Goal: Information Seeking & Learning: Find specific fact

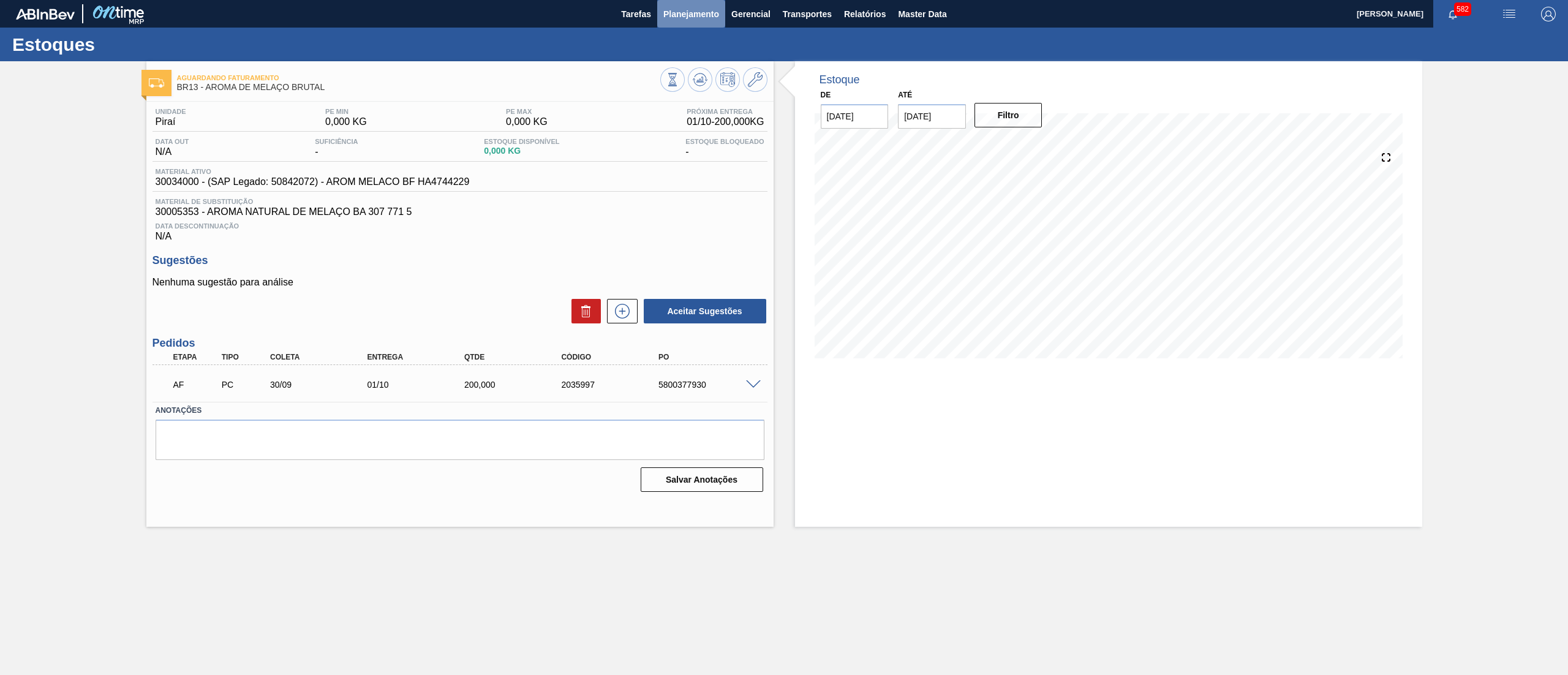
click at [682, 14] on span "Planejamento" at bounding box center [691, 14] width 56 height 15
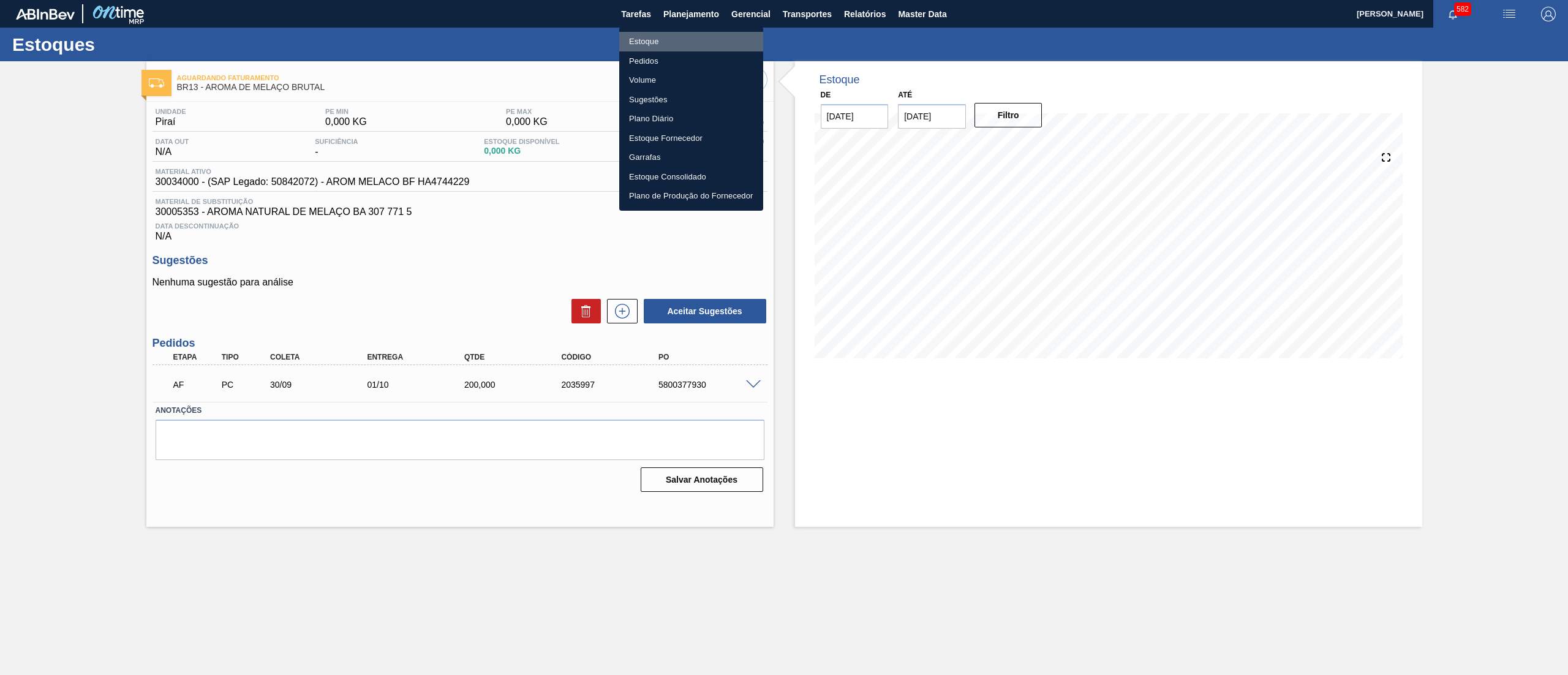
click at [670, 35] on li "Estoque" at bounding box center [691, 42] width 144 height 20
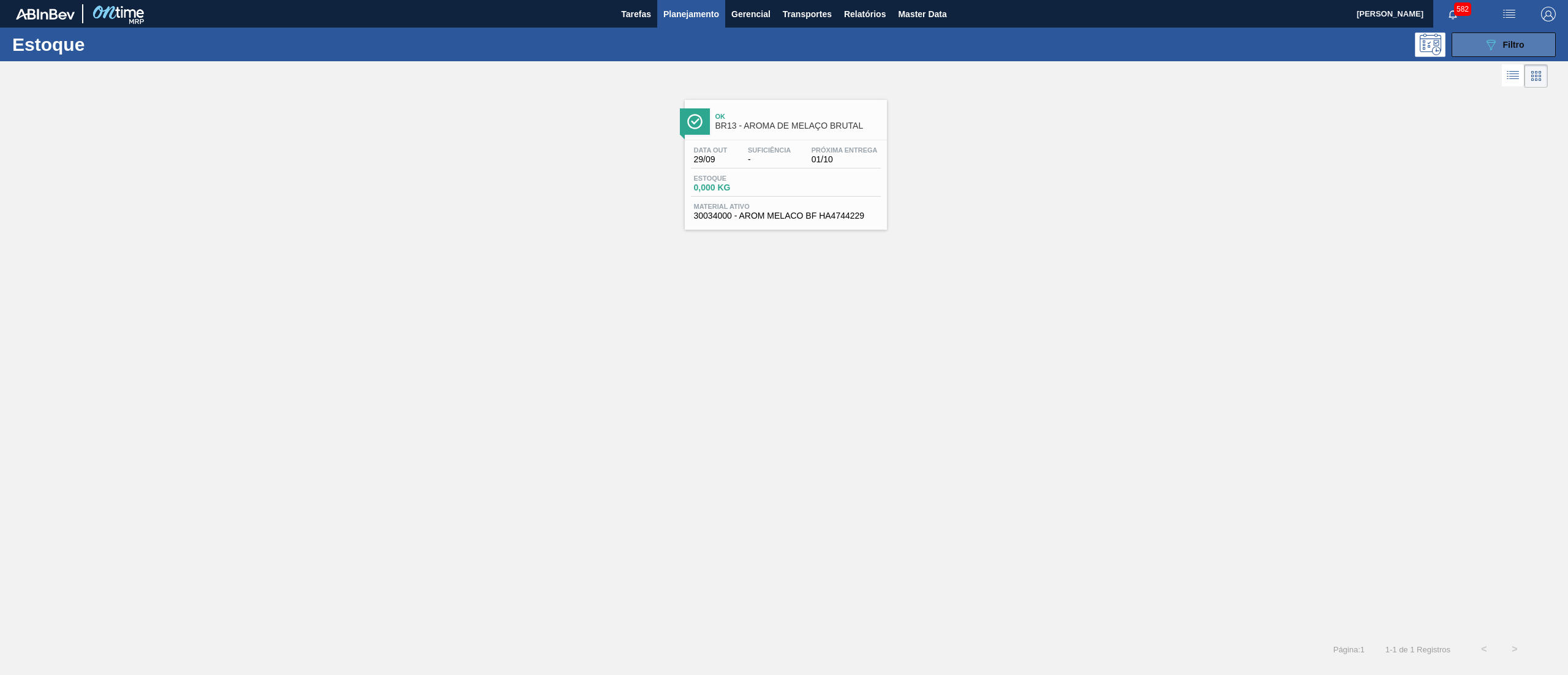
click at [1506, 55] on button "089F7B8B-B2A5-4AFE-B5C0-19BA573D28AC Filtro" at bounding box center [1503, 45] width 104 height 25
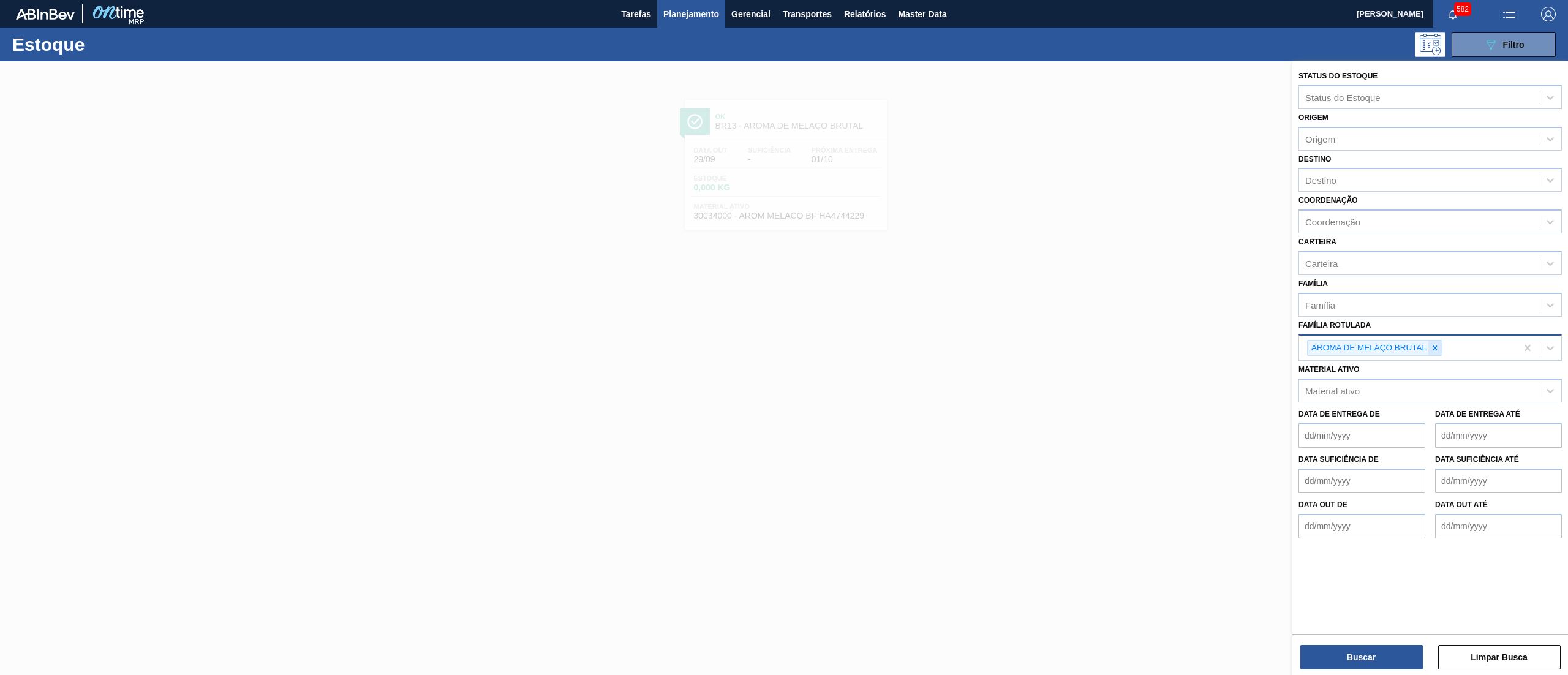
click at [1436, 347] on icon at bounding box center [1434, 348] width 8 height 8
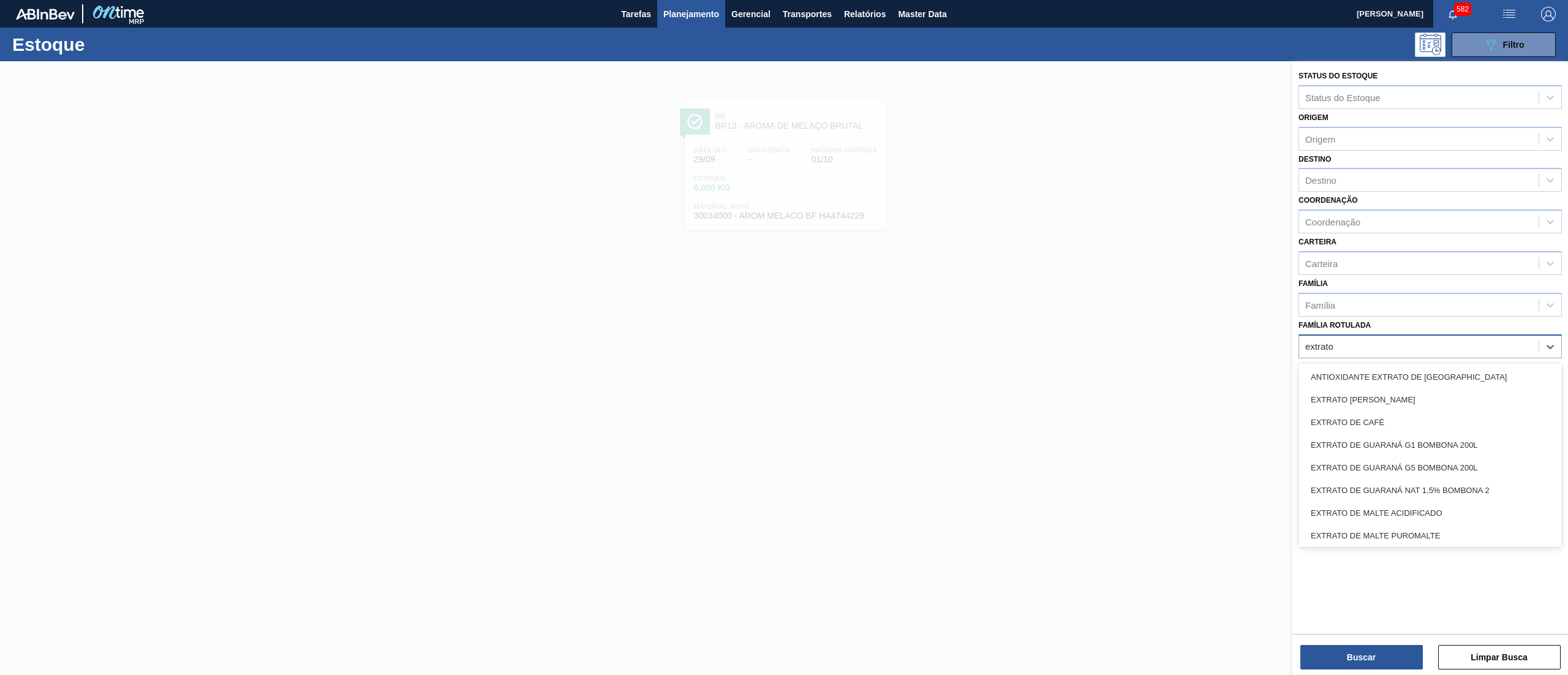
type Rotulada "extrato"
click at [1377, 395] on div "EXTRATO [PERSON_NAME]" at bounding box center [1429, 399] width 263 height 23
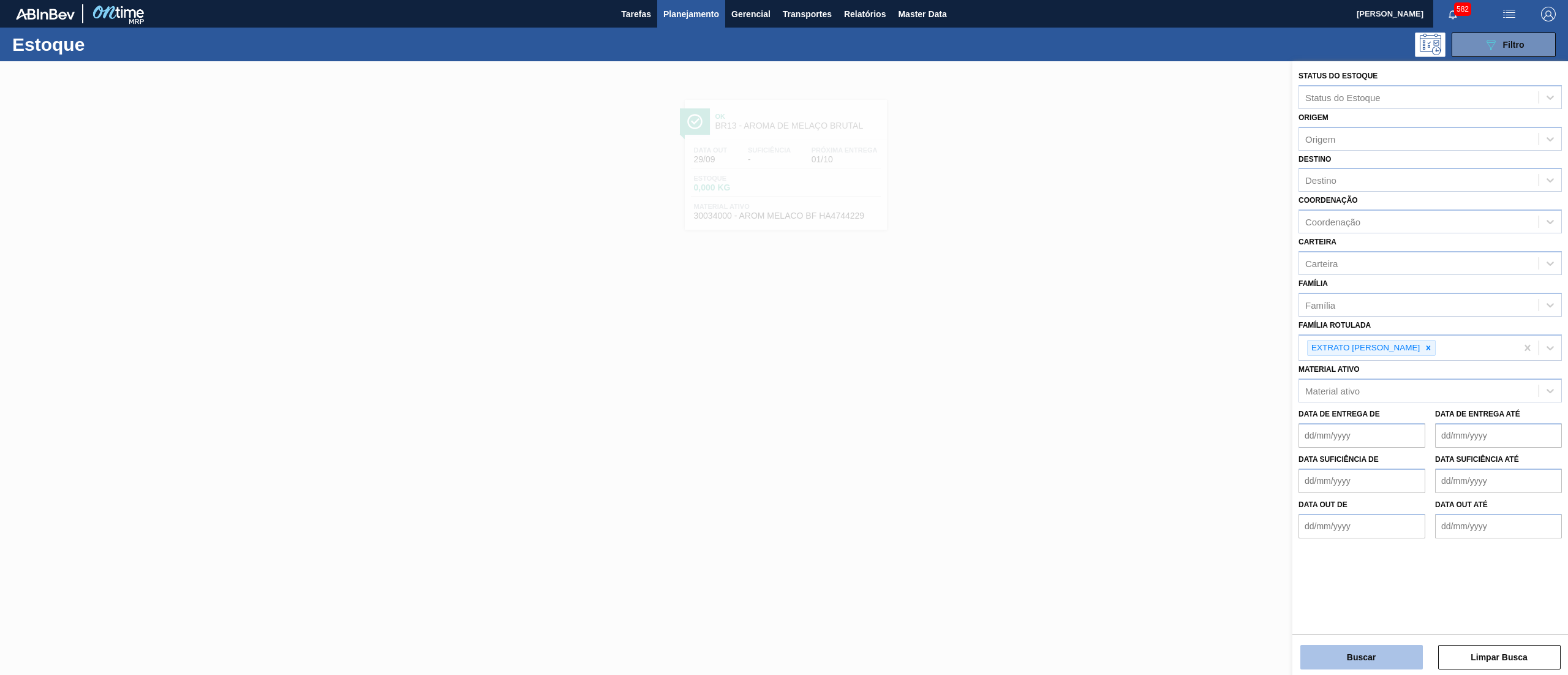
click at [1338, 654] on button "Buscar" at bounding box center [1361, 657] width 122 height 25
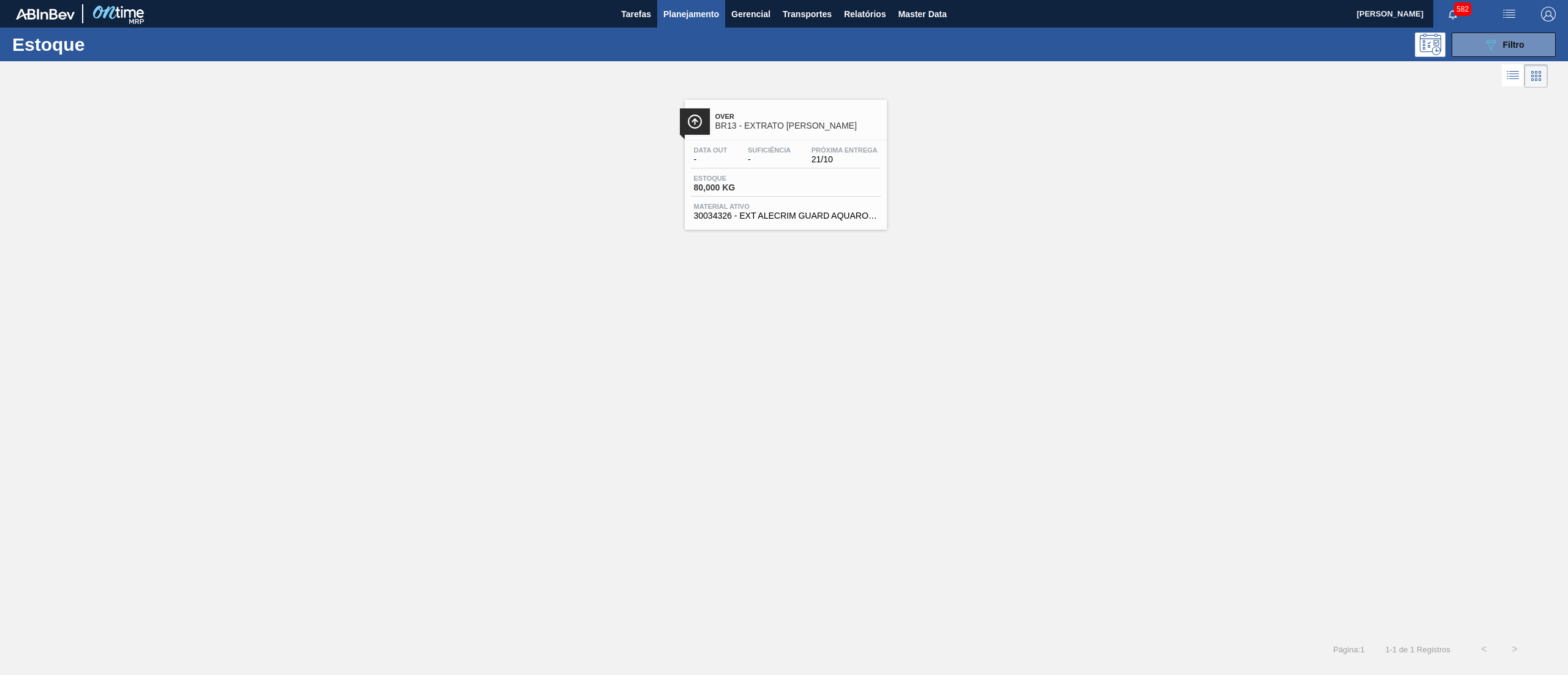
click at [814, 196] on div "Estoque 80,000 KG" at bounding box center [785, 185] width 189 height 22
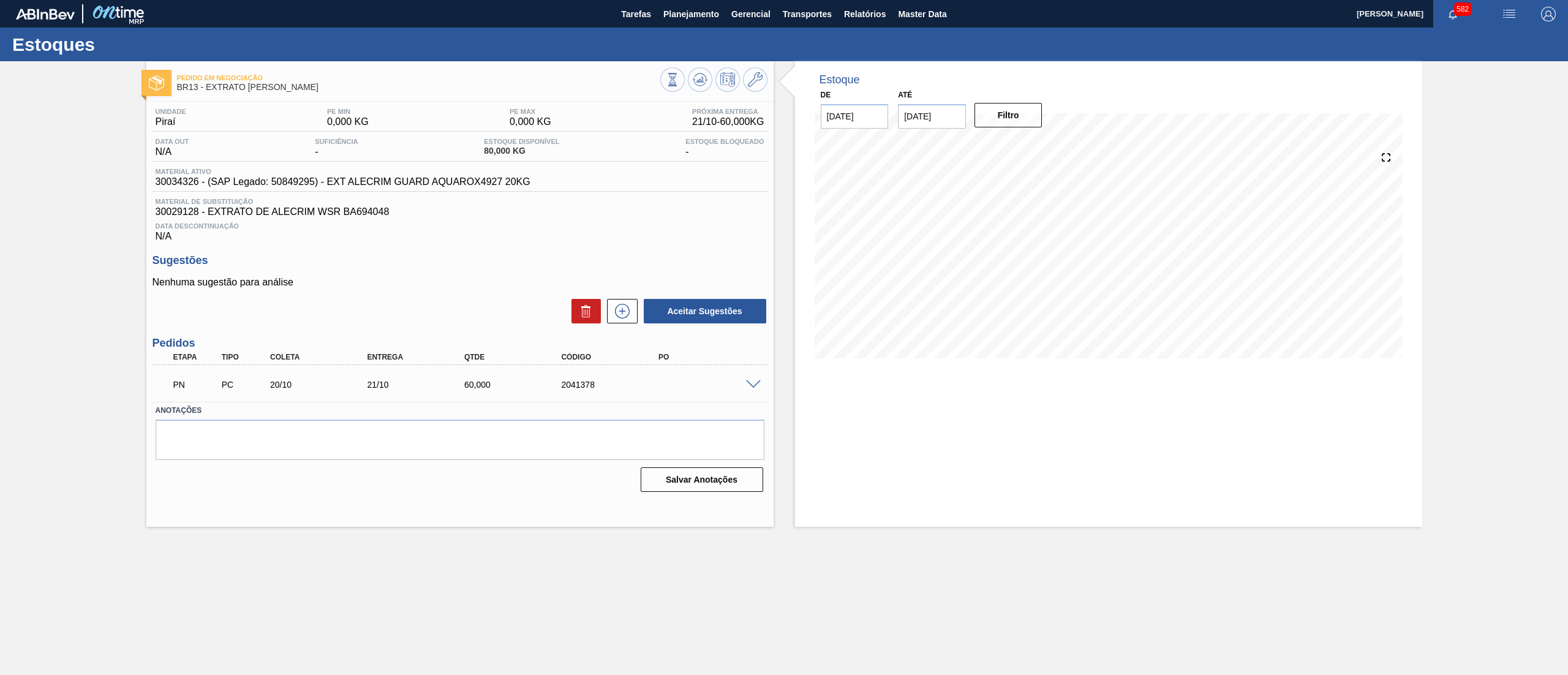
click at [757, 384] on span at bounding box center [753, 385] width 15 height 9
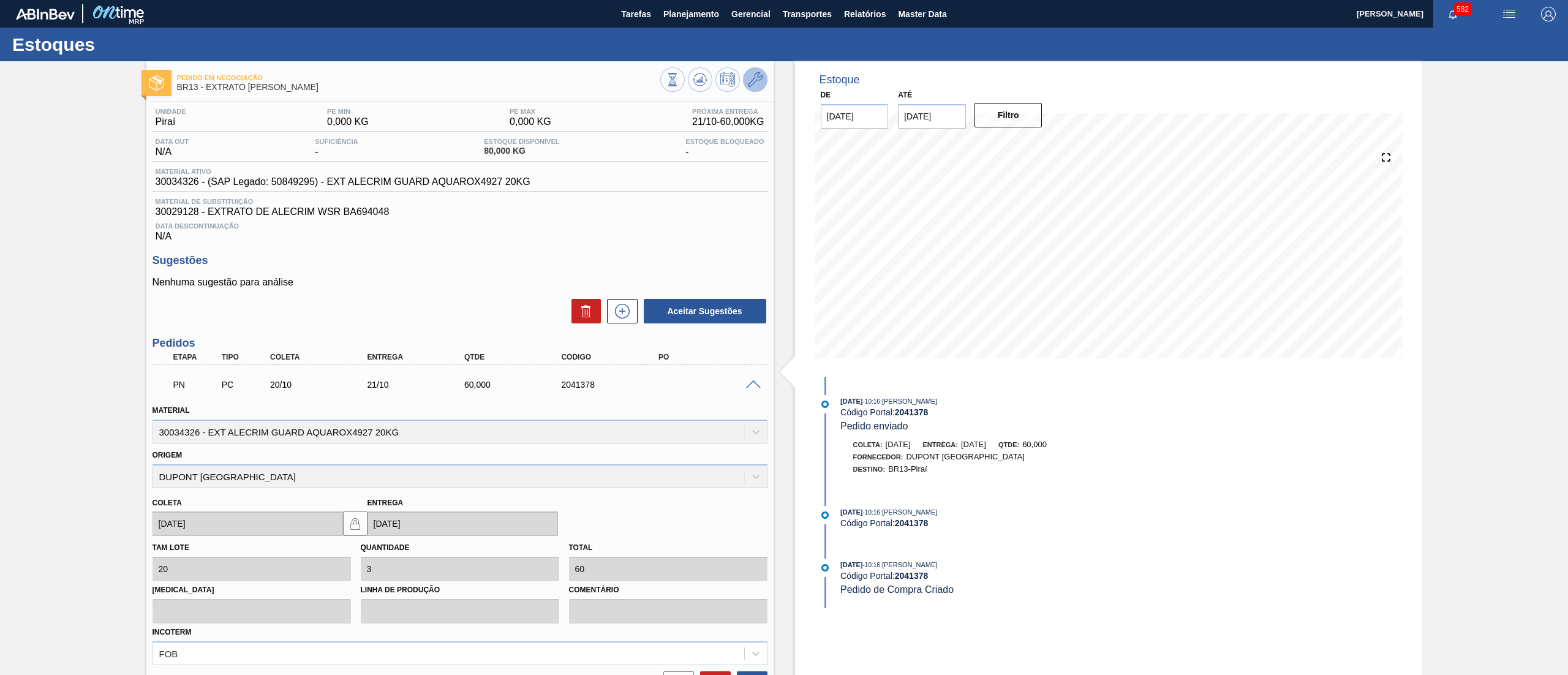
click at [752, 84] on icon at bounding box center [755, 80] width 15 height 15
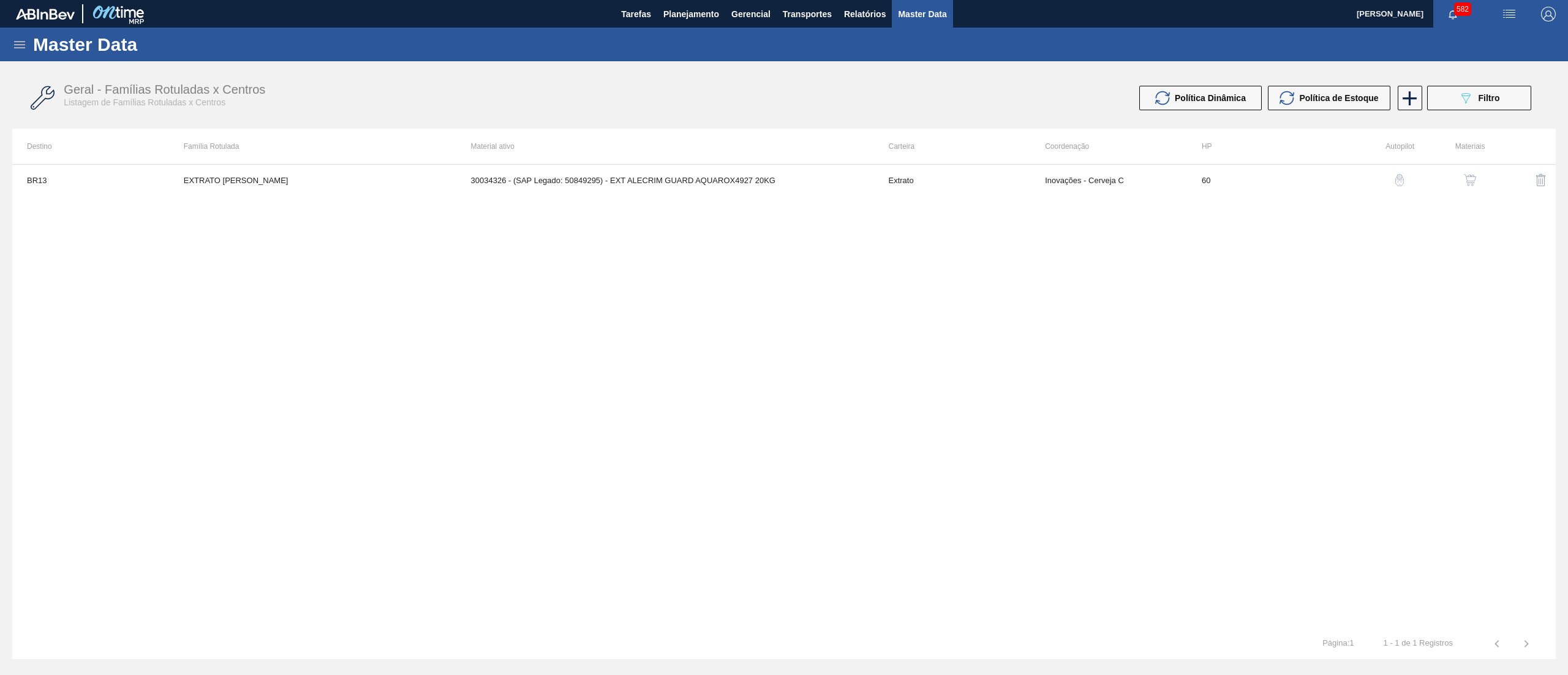
click at [1461, 176] on button "button" at bounding box center [1470, 180] width 30 height 30
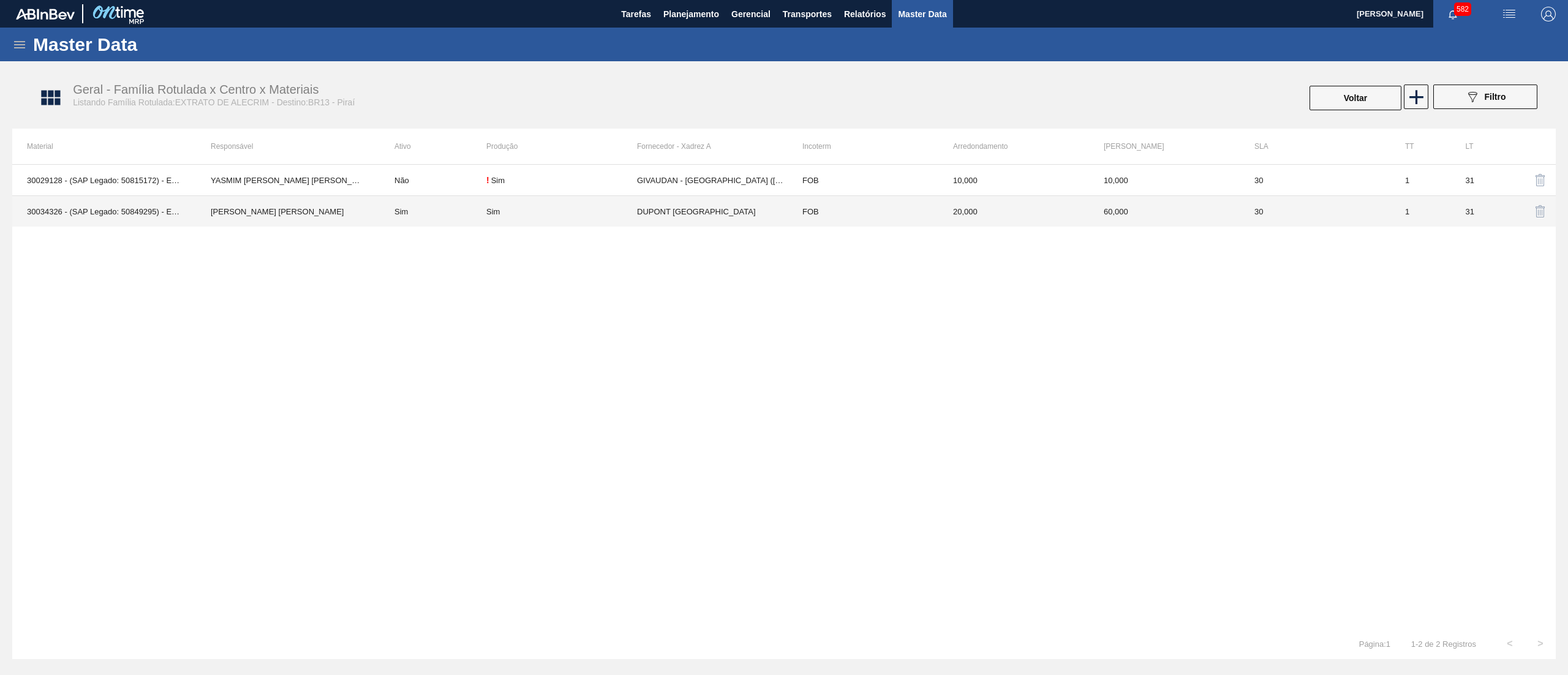
click at [714, 219] on td "DUPONT [GEOGRAPHIC_DATA]" at bounding box center [713, 212] width 151 height 31
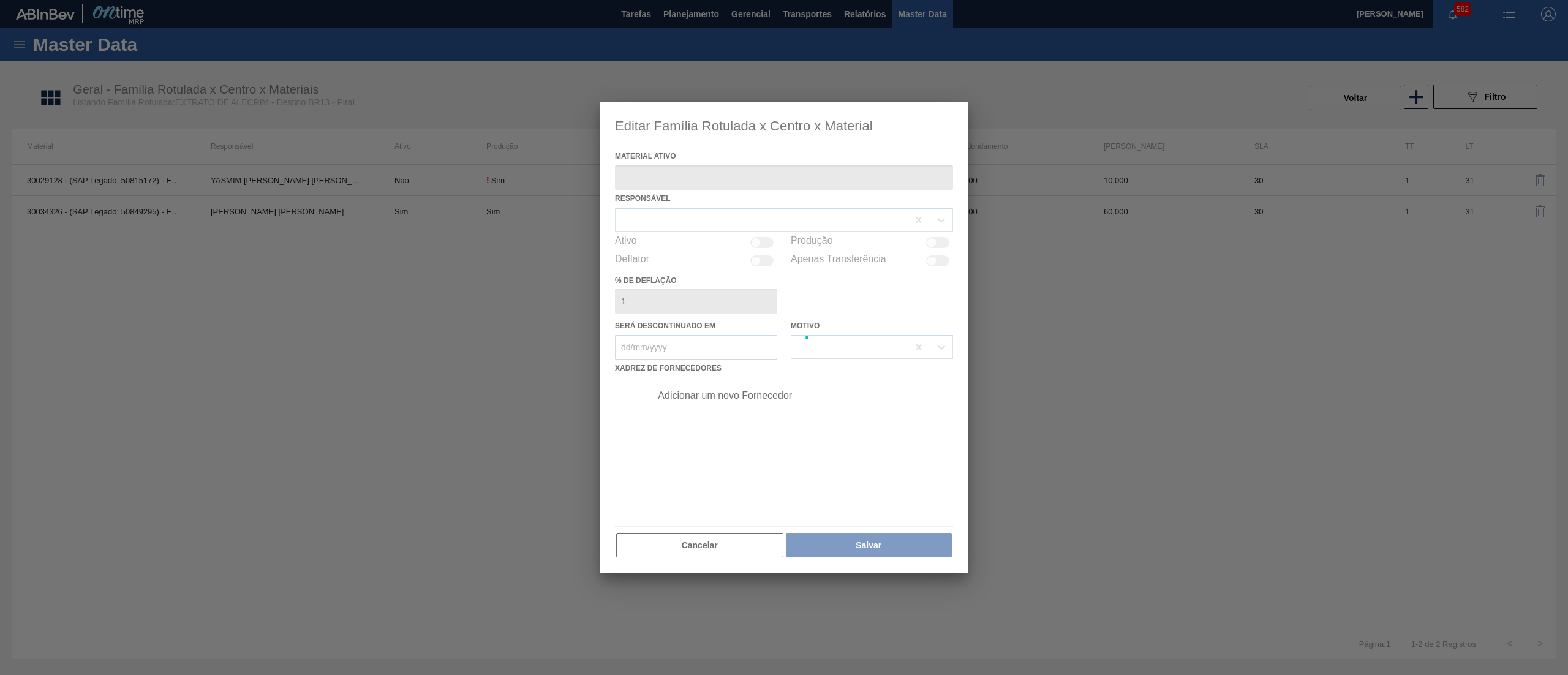
type ativo "30034326 - (SAP Legado: 50849295) - EXT ALECRIM GUARD AQUAROX4927 20KG"
checkbox input "true"
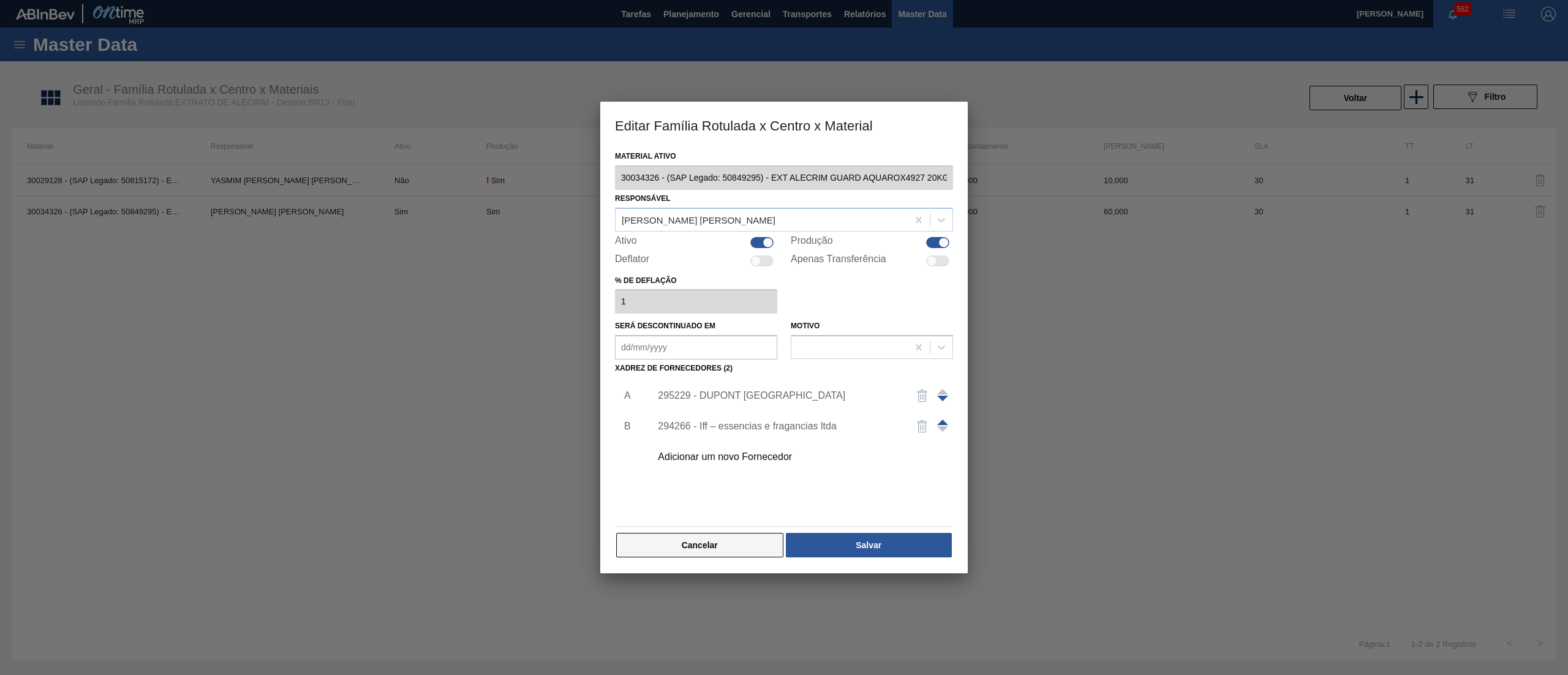
click at [715, 543] on button "Cancelar" at bounding box center [700, 545] width 167 height 25
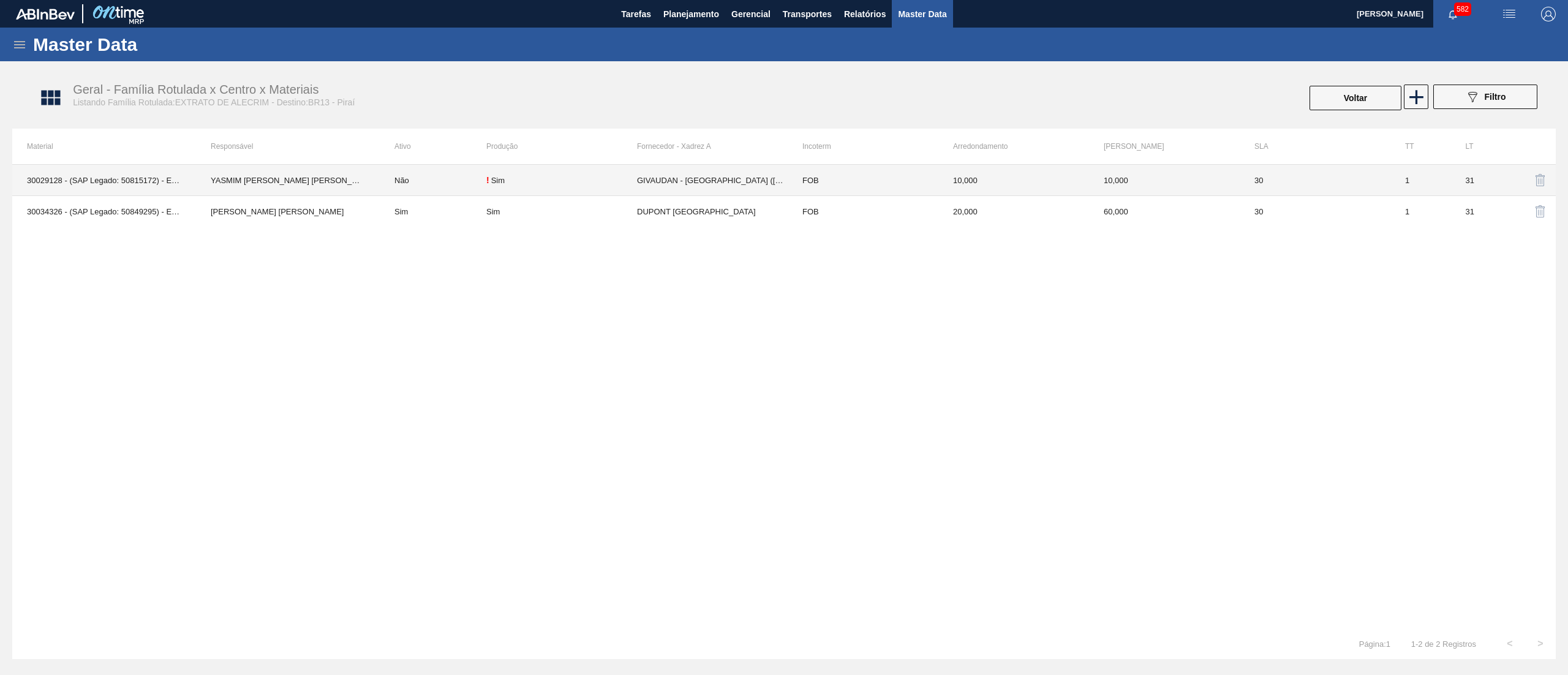
click at [665, 169] on td "GIVAUDAN - [GEOGRAPHIC_DATA] ([GEOGRAPHIC_DATA])" at bounding box center [713, 180] width 151 height 31
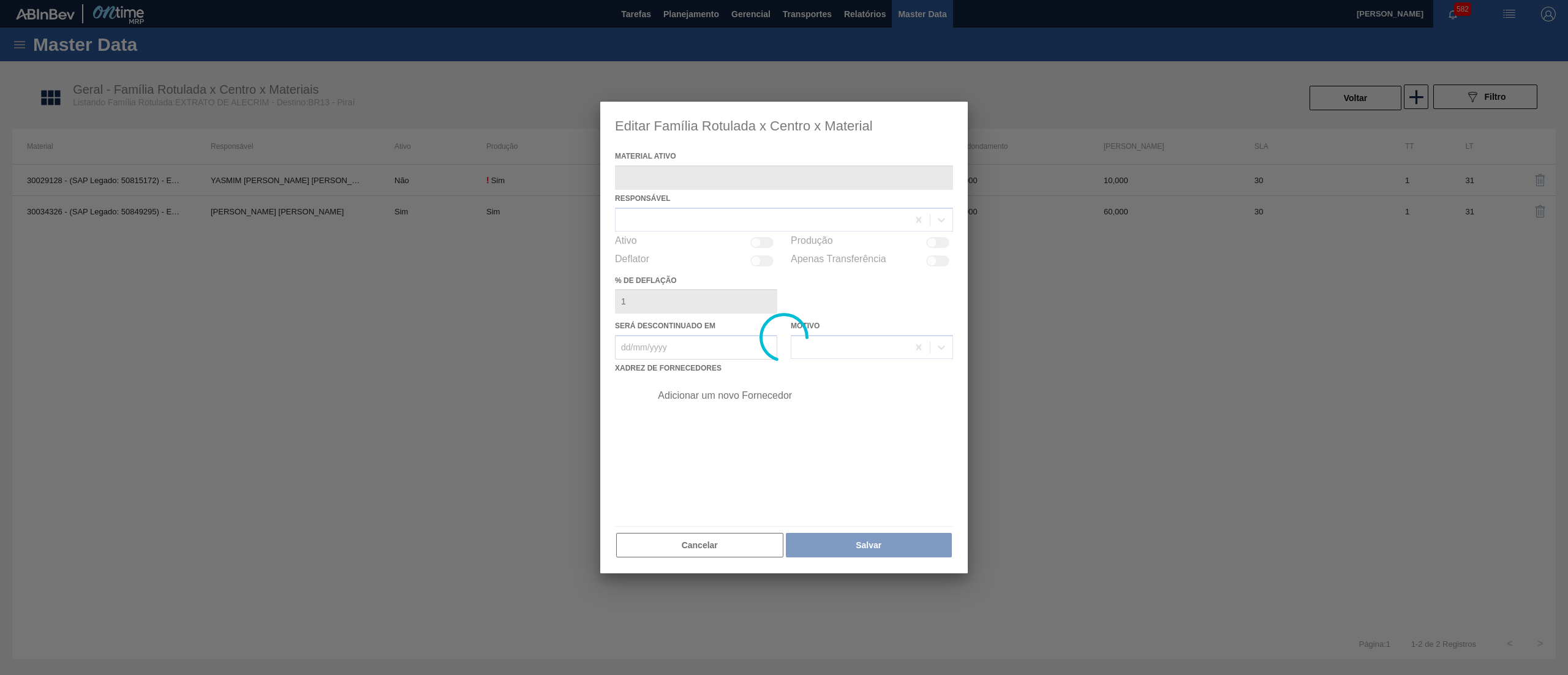
type ativo "30029128 - (SAP Legado: 50815172) - EXTRATO DE ALECRIM WSR BA694048"
checkbox input "true"
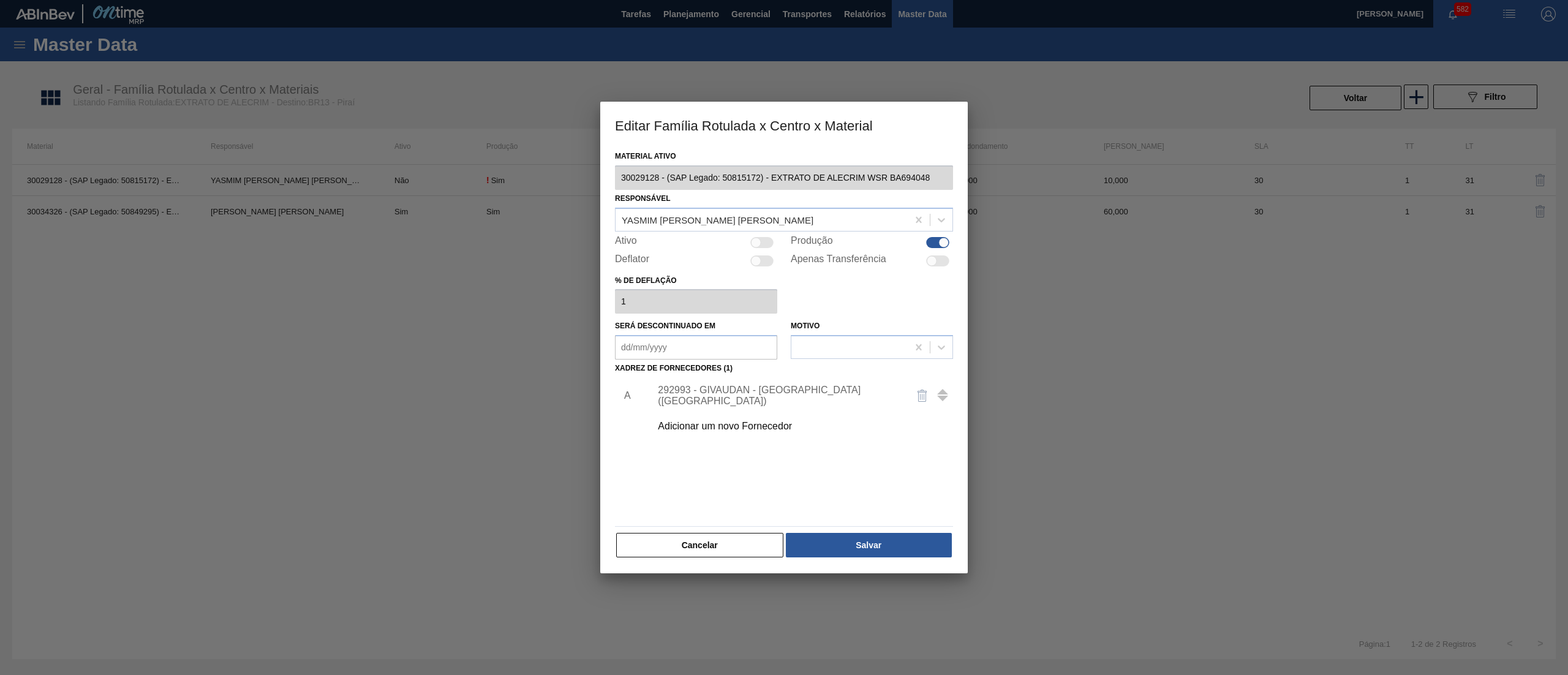
click at [732, 536] on button "Cancelar" at bounding box center [700, 545] width 167 height 25
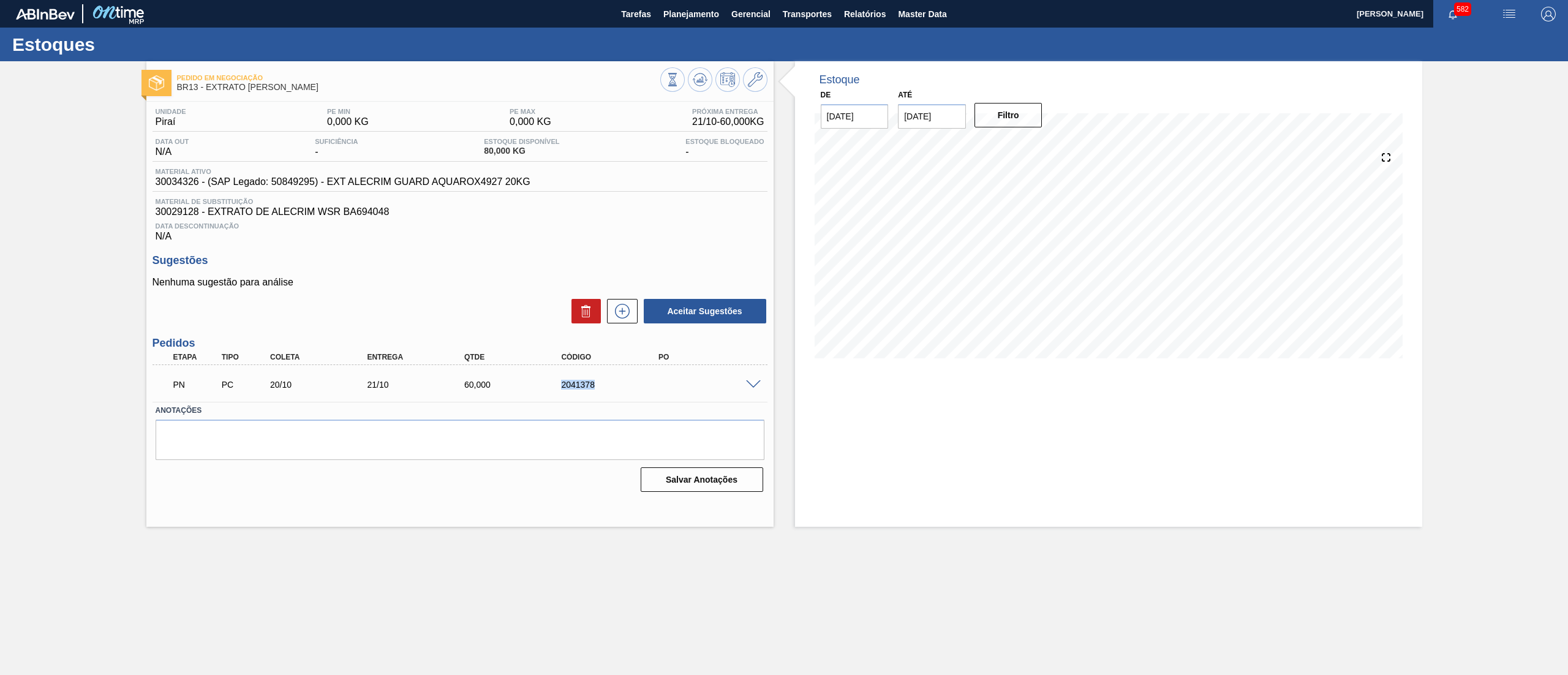
drag, startPoint x: 615, startPoint y: 399, endPoint x: 556, endPoint y: 376, distance: 63.3
click at [556, 376] on div "PN PC 20/10 21/10 60,000 2041378" at bounding box center [457, 383] width 582 height 25
copy div "2041378"
